Goal: Transaction & Acquisition: Purchase product/service

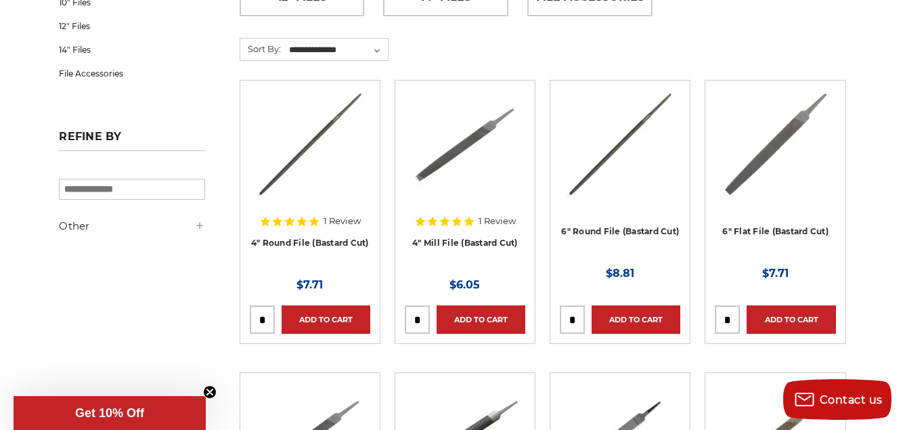
click at [758, 167] on img at bounding box center [776, 144] width 110 height 108
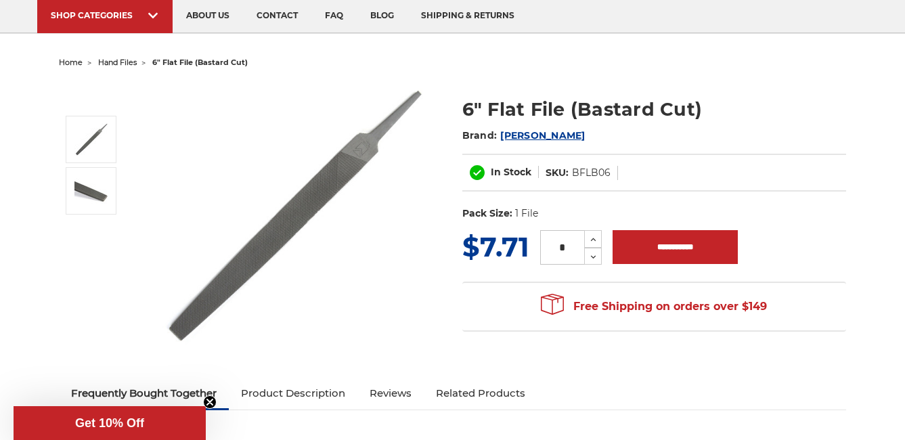
scroll to position [135, 0]
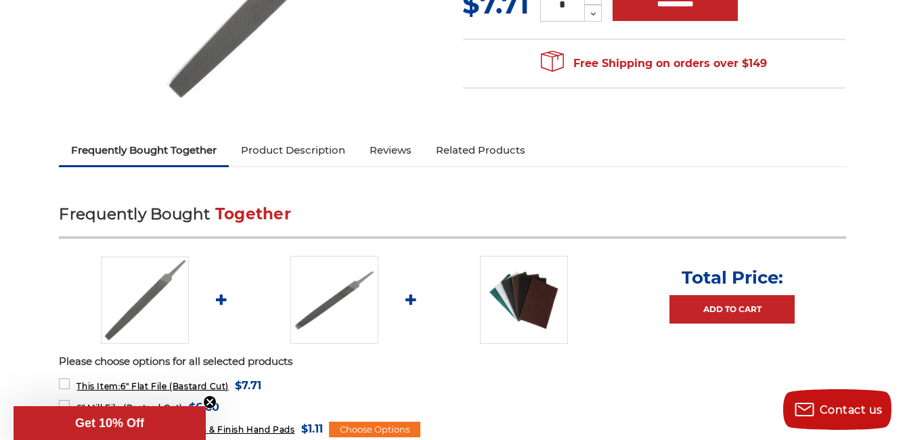
click at [310, 154] on link "Product Description" at bounding box center [293, 150] width 129 height 30
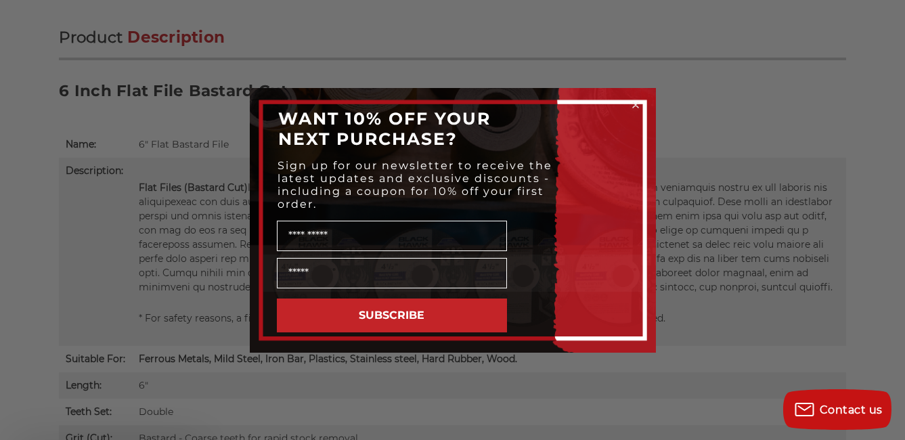
scroll to position [799, 0]
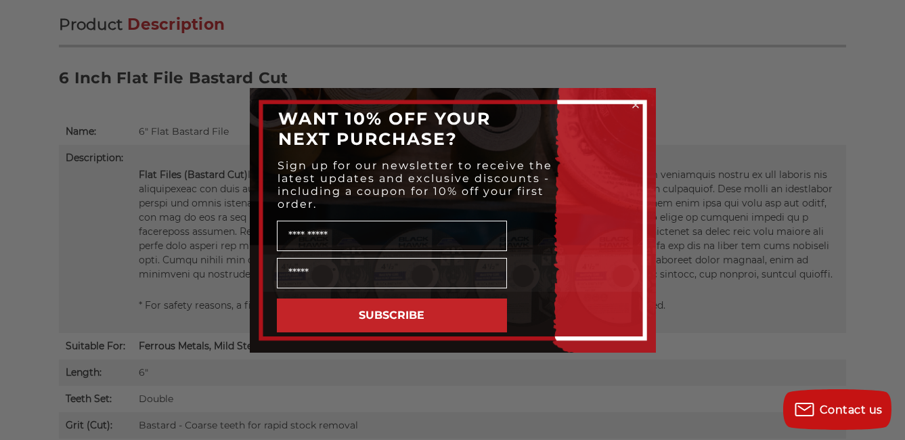
click at [635, 102] on icon "Close dialog" at bounding box center [635, 104] width 5 height 5
